Goal: Task Accomplishment & Management: Manage account settings

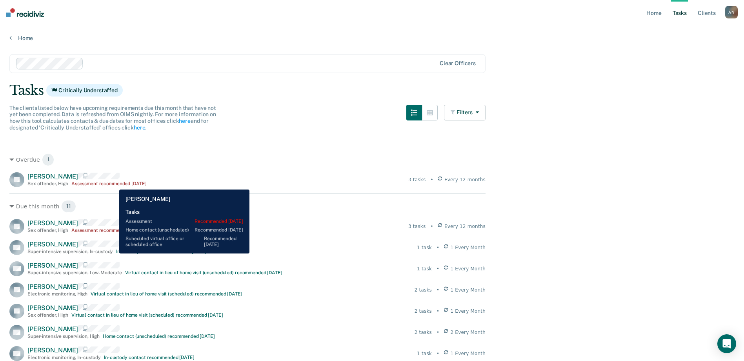
click at [113, 184] on div "Assessment recommended [DATE]" at bounding box center [108, 183] width 75 height 5
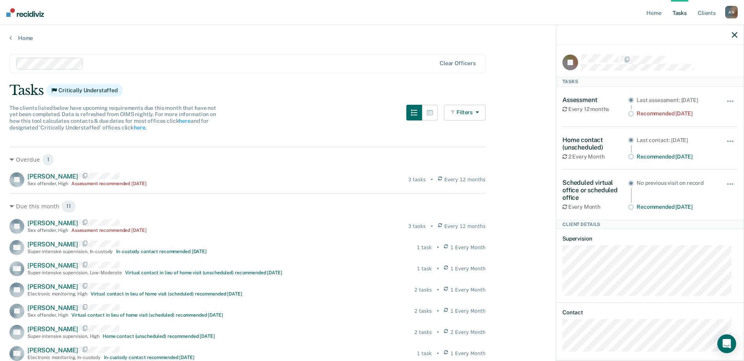
click at [479, 114] on icon "button" at bounding box center [476, 111] width 6 height 5
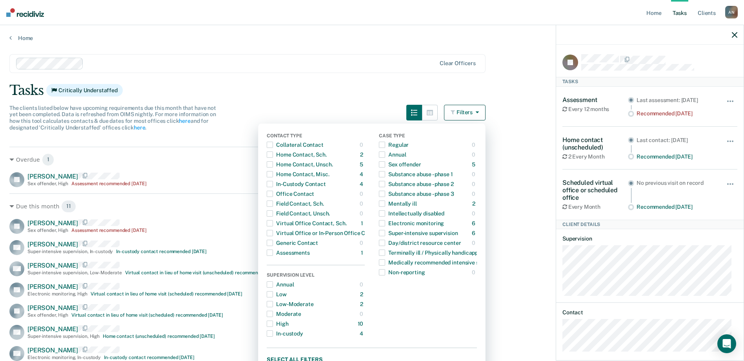
click at [479, 114] on icon "button" at bounding box center [476, 111] width 6 height 5
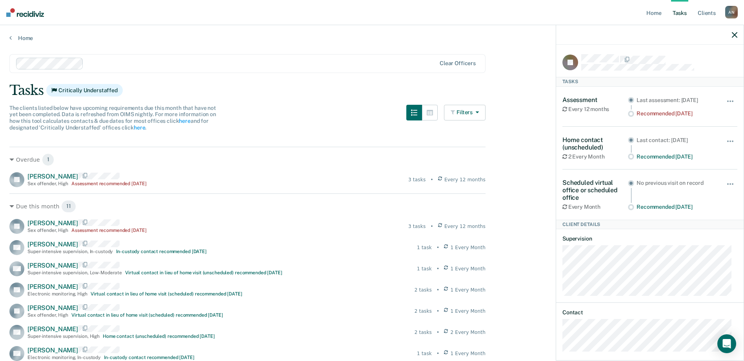
click at [479, 114] on icon "button" at bounding box center [476, 111] width 6 height 5
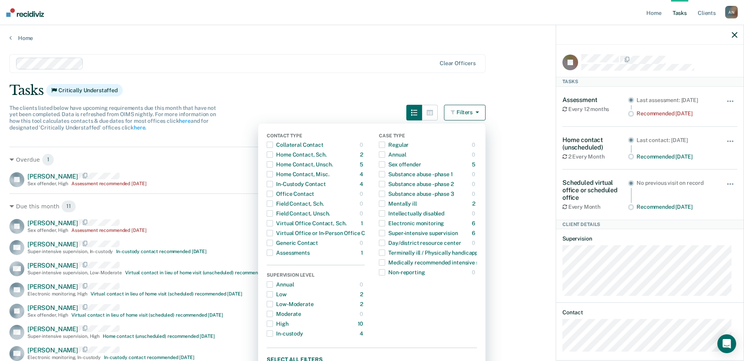
click at [479, 114] on icon "button" at bounding box center [476, 111] width 6 height 5
